Goal: Task Accomplishment & Management: Manage account settings

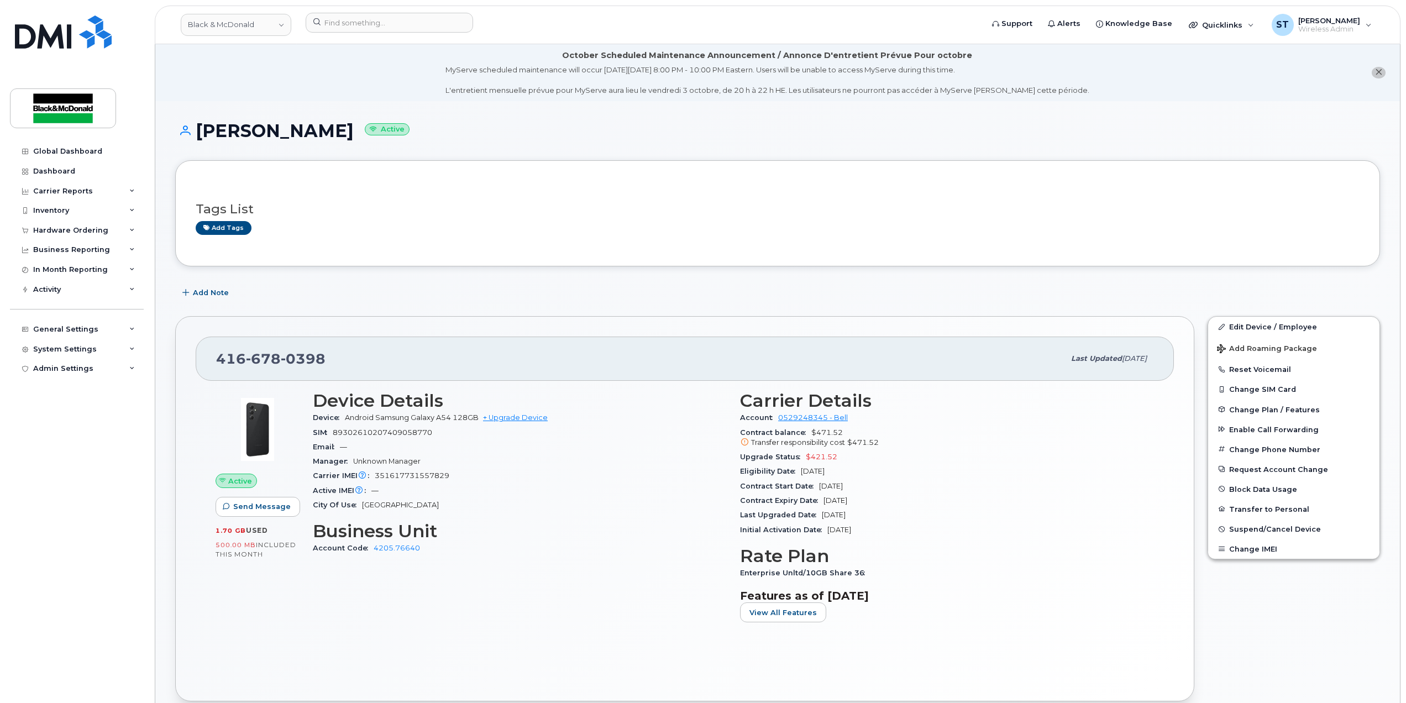
click at [573, 499] on div "City Of Use Toronto" at bounding box center [520, 505] width 414 height 14
click at [1106, 635] on div "Carrier Details Account 0529248345 - Bell Contract balance $471.52 Transfer res…" at bounding box center [946, 511] width 427 height 254
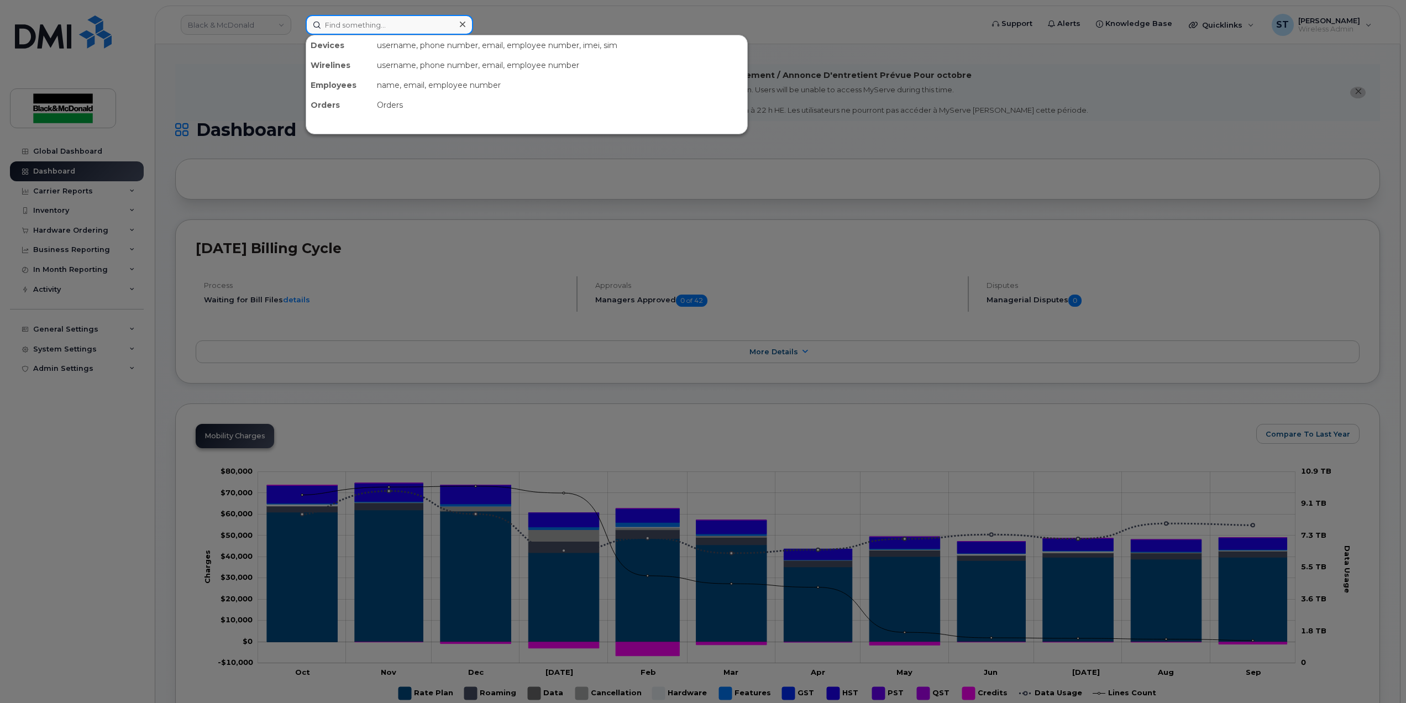
click at [339, 31] on input at bounding box center [389, 25] width 167 height 20
click at [401, 35] on div "username, phone number, email, employee number, imei, sim" at bounding box center [559, 45] width 375 height 20
click at [354, 22] on input at bounding box center [389, 25] width 167 height 20
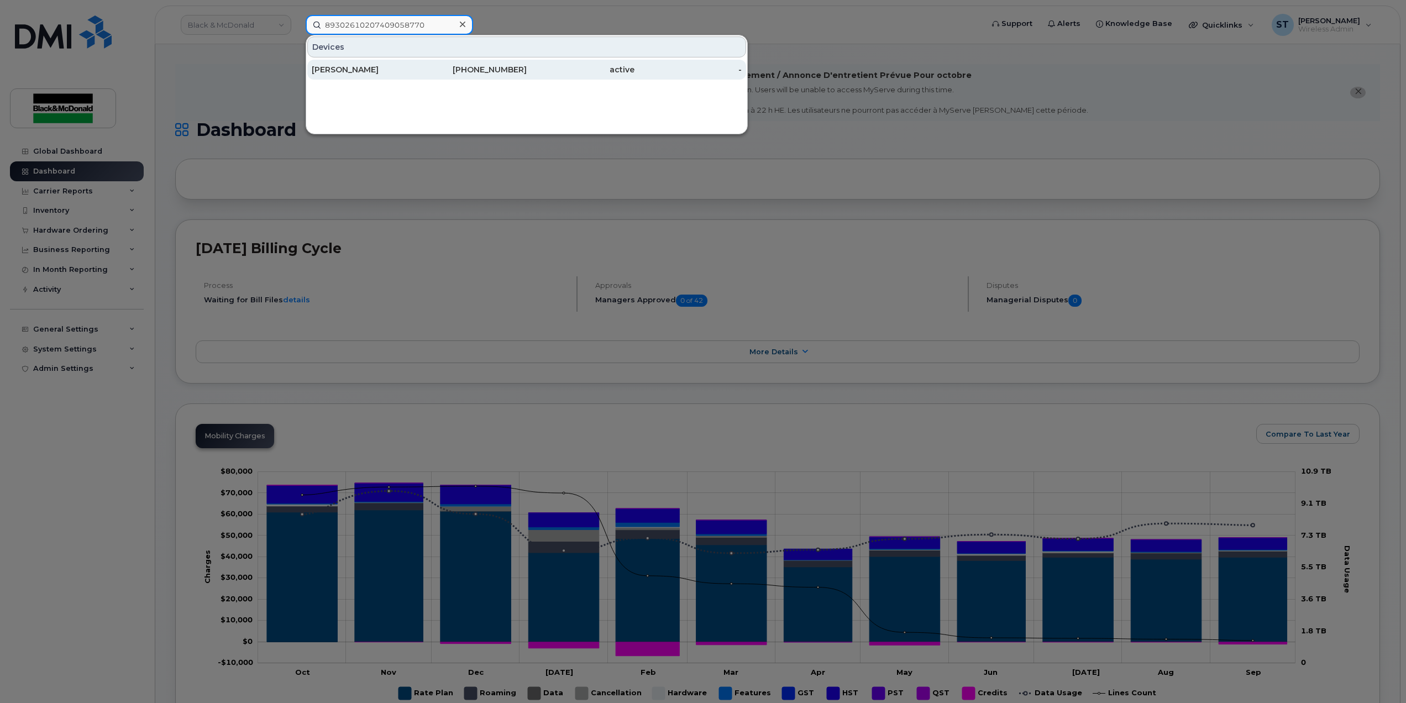
type input "89302610207409058770"
click at [345, 72] on div "[PERSON_NAME]" at bounding box center [366, 69] width 108 height 11
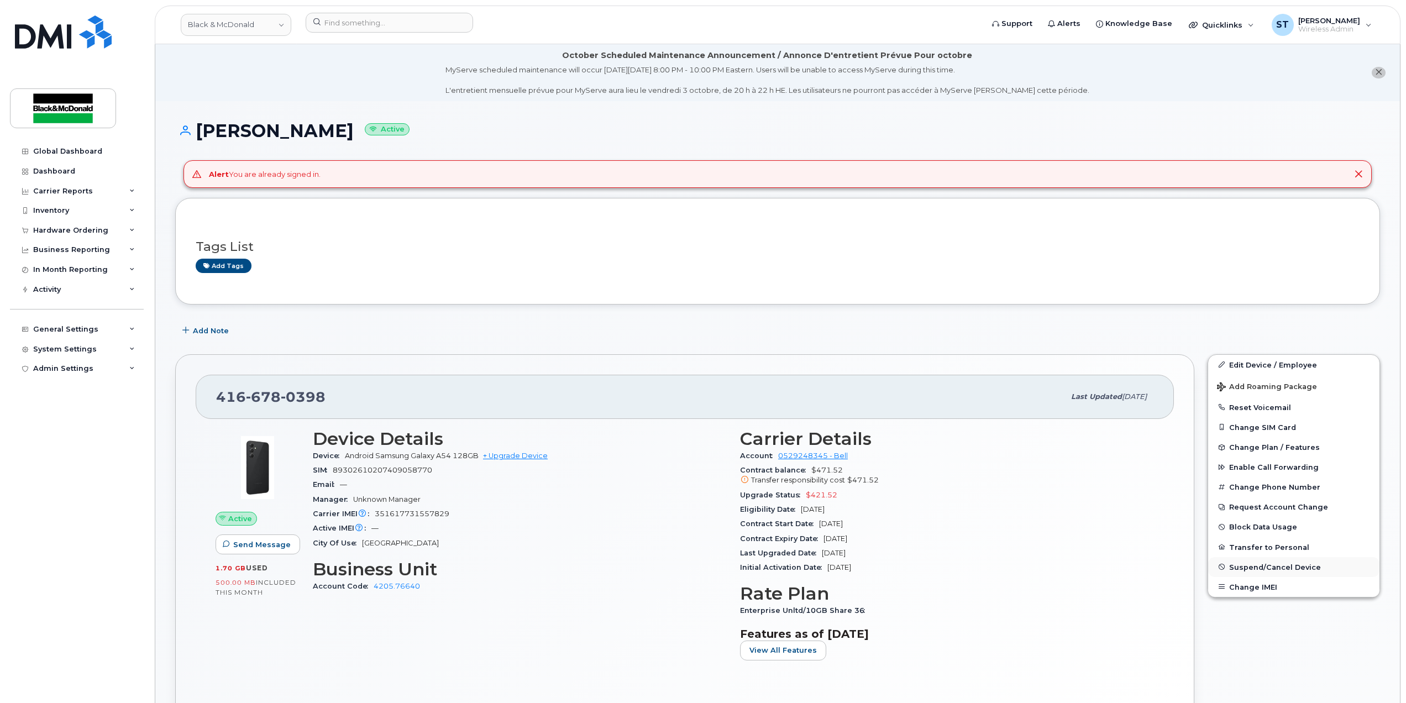
click at [1245, 569] on span "Suspend/Cancel Device" at bounding box center [1275, 567] width 92 height 8
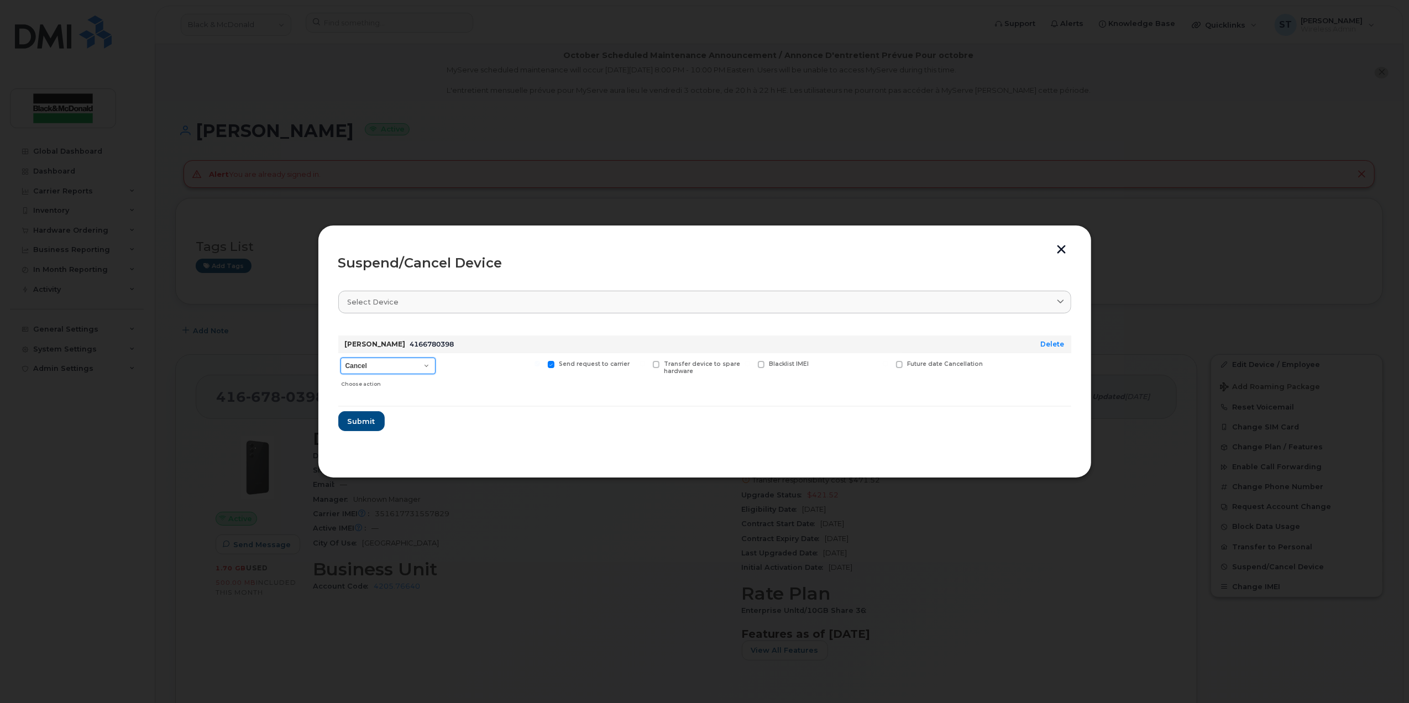
click at [387, 372] on select "Cancel Suspend - Extend Suspension Suspend - Reduced Rate Suspend - Full Rate S…" at bounding box center [387, 366] width 95 height 17
select select "[object Object]"
click at [340, 358] on select "Cancel Suspend - Extend Suspension Suspend - Reduced Rate Suspend - Full Rate S…" at bounding box center [387, 366] width 95 height 17
click at [358, 424] on span "Submit" at bounding box center [361, 421] width 28 height 11
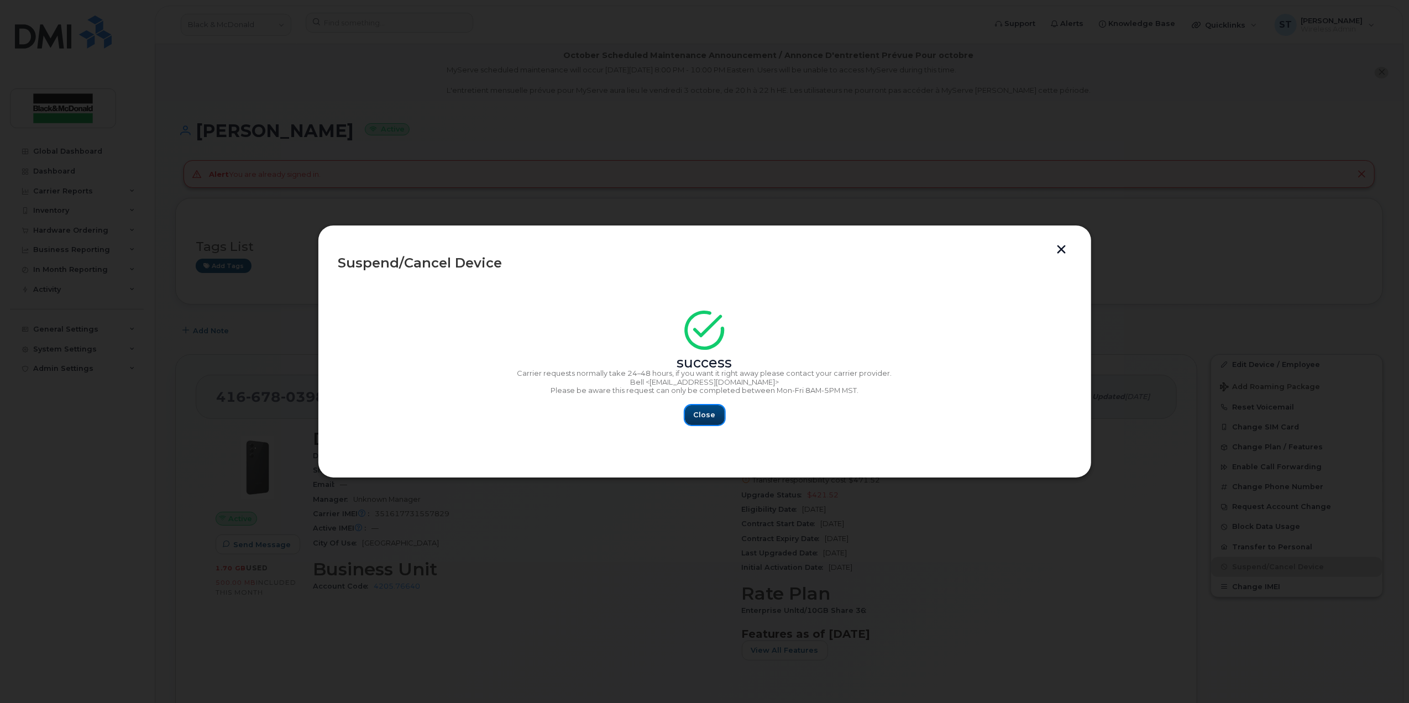
click at [710, 421] on button "Close" at bounding box center [705, 415] width 40 height 20
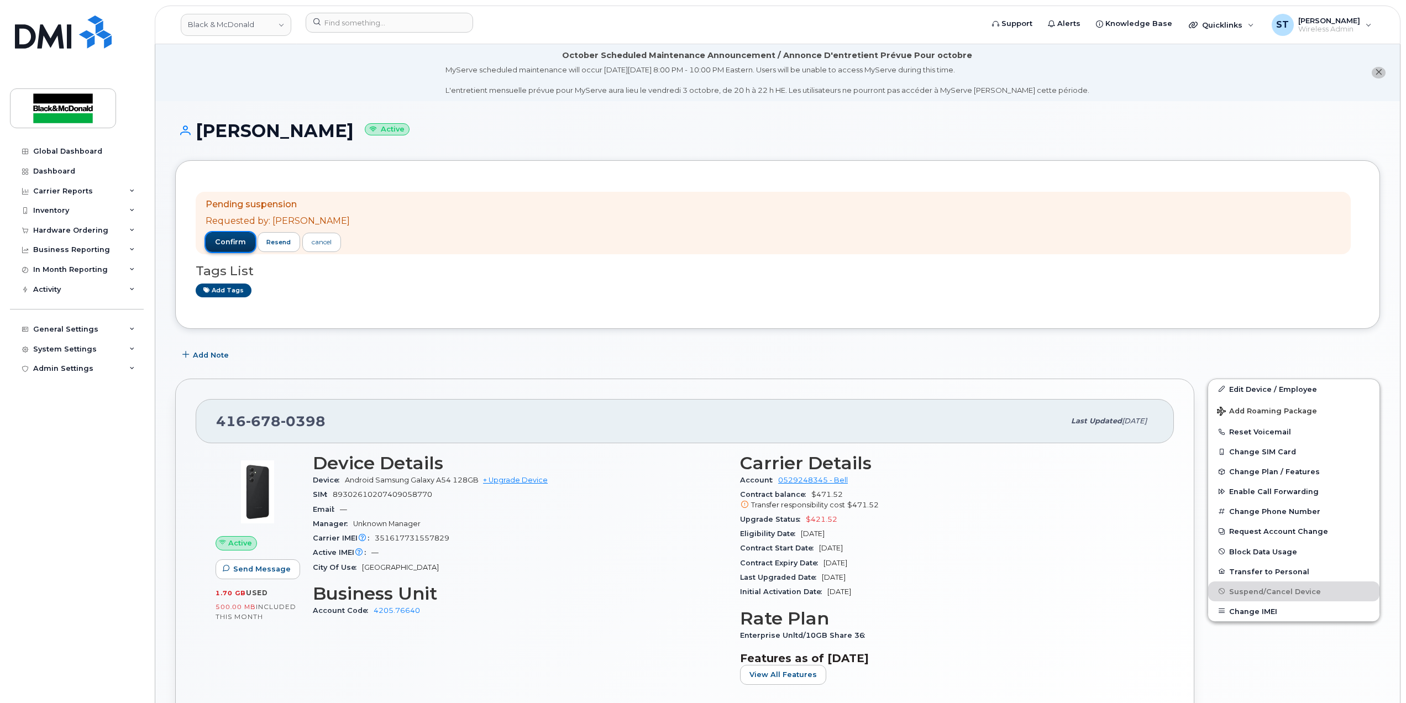
click at [223, 239] on span "confirm" at bounding box center [230, 242] width 31 height 10
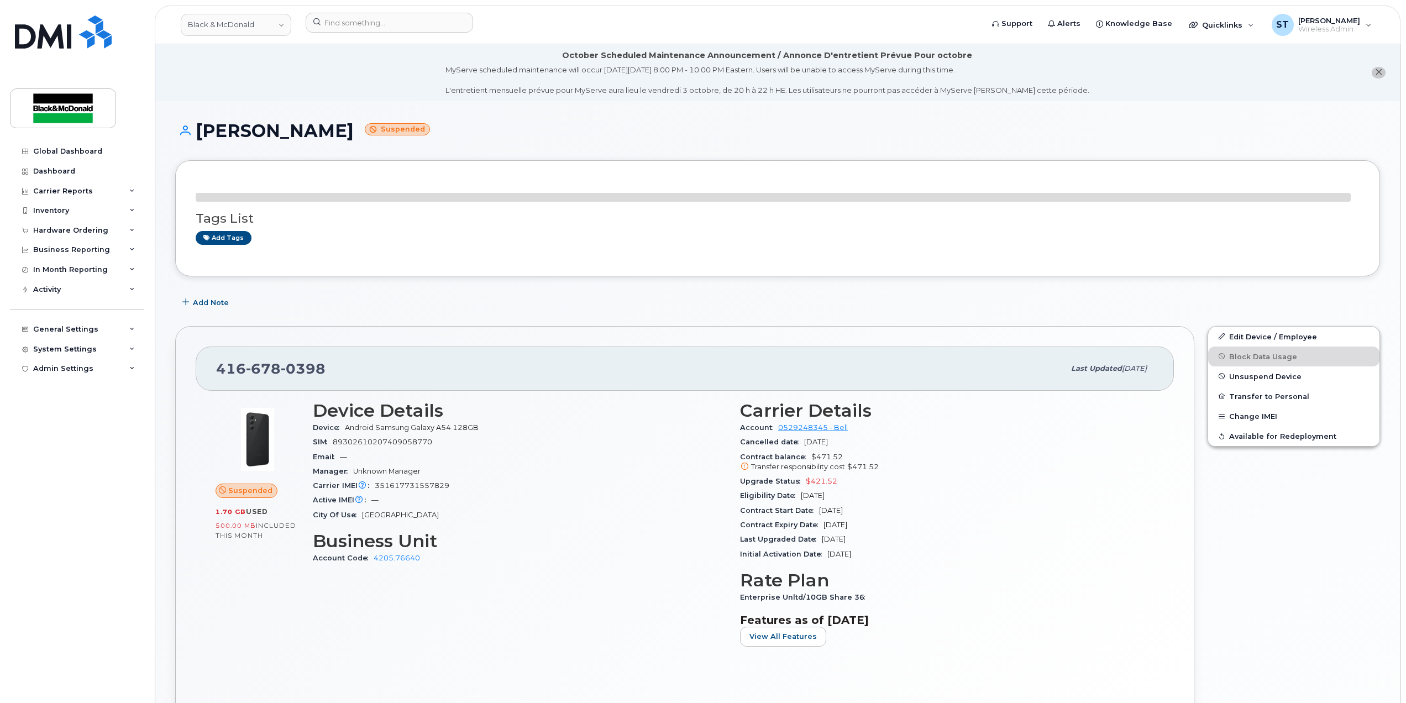
click at [118, 479] on div "Global Dashboard Dashboard Carrier Reports Monthly Billing Data Daily Data Pool…" at bounding box center [78, 413] width 137 height 545
